Goal: Find specific page/section: Find specific page/section

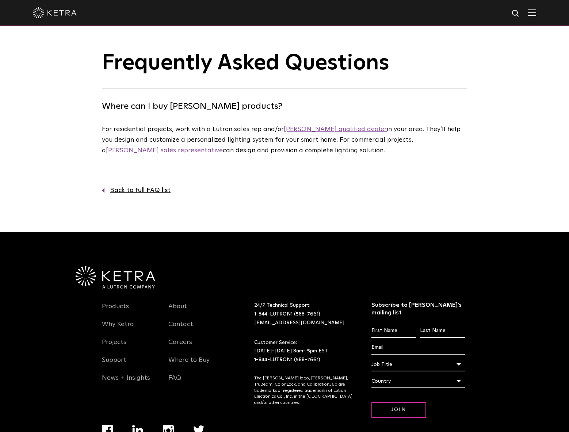
click at [318, 127] on link "[PERSON_NAME] qualified dealer" at bounding box center [335, 129] width 103 height 7
